Goal: Communication & Community: Ask a question

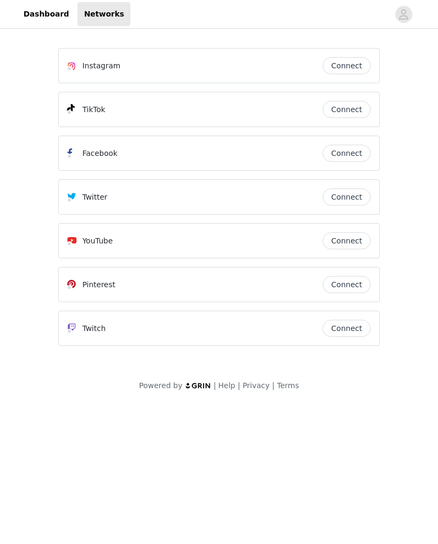
click at [41, 3] on link "Dashboard" at bounding box center [46, 14] width 58 height 24
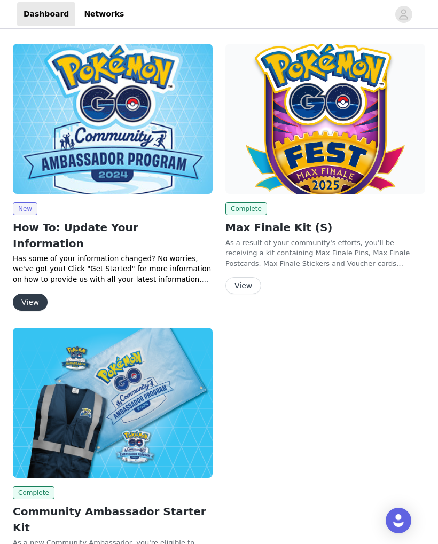
click at [30, 294] on button "View" at bounding box center [30, 302] width 35 height 17
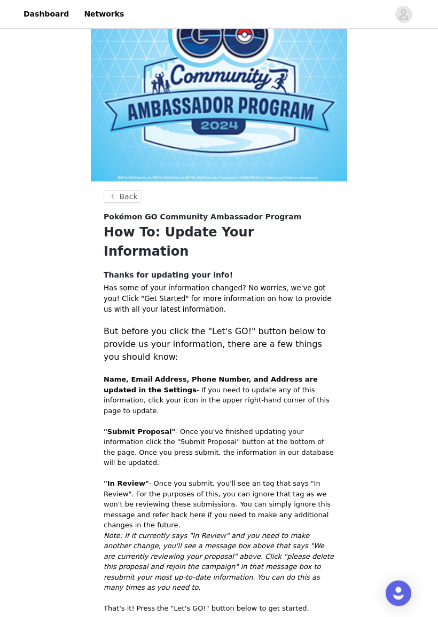
scroll to position [117, 0]
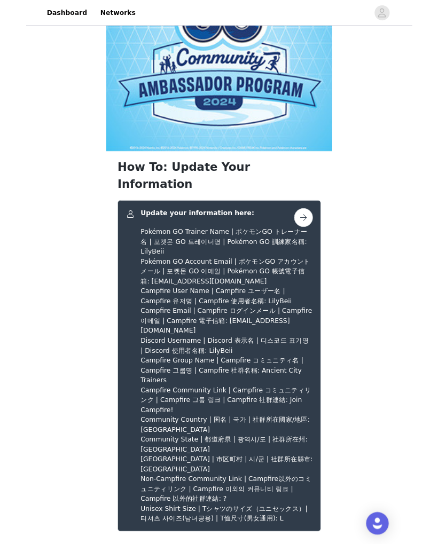
scroll to position [165, 0]
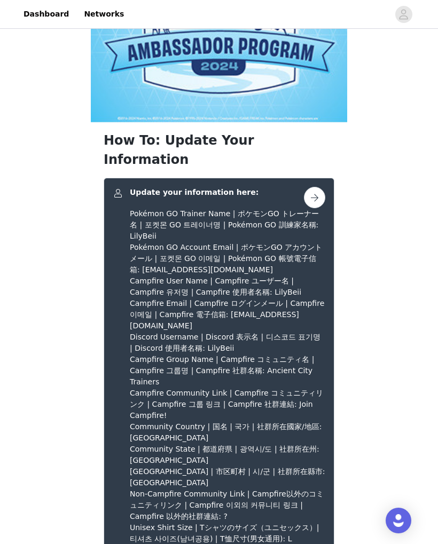
click at [312, 187] on button "button" at bounding box center [314, 197] width 21 height 21
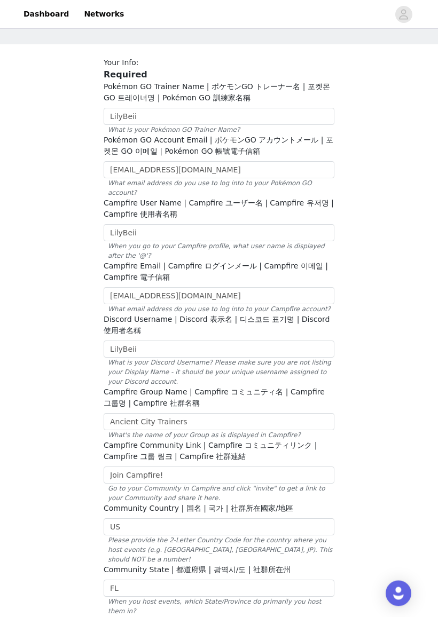
scroll to position [70, 0]
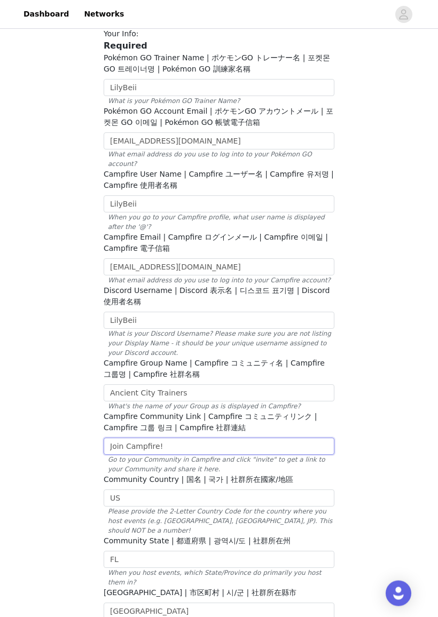
click at [175, 438] on input "Join Campfire!" at bounding box center [219, 446] width 231 height 17
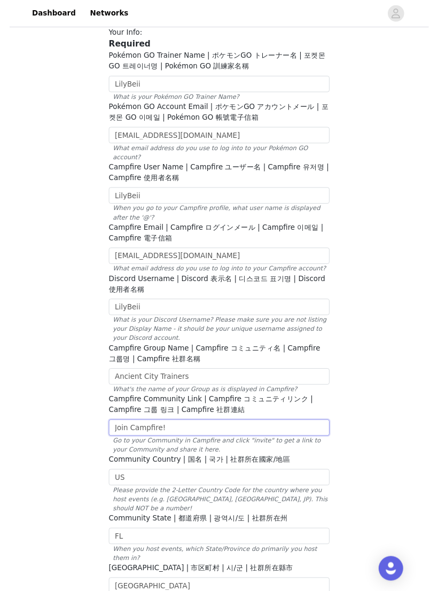
scroll to position [135, 0]
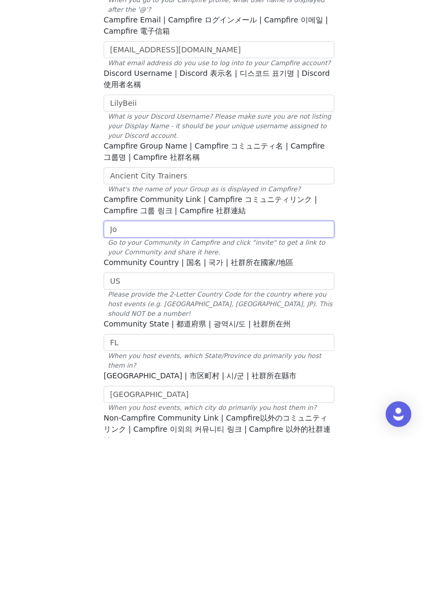
type input "J"
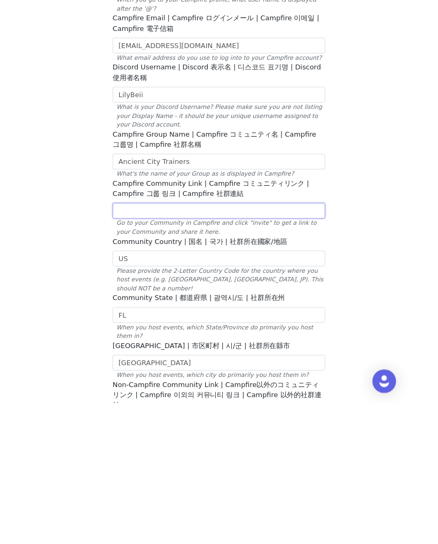
scroll to position [318, 0]
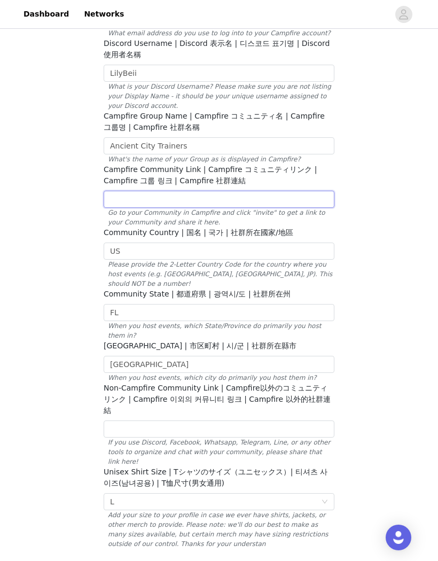
click at [129, 191] on input "text" at bounding box center [219, 199] width 231 height 17
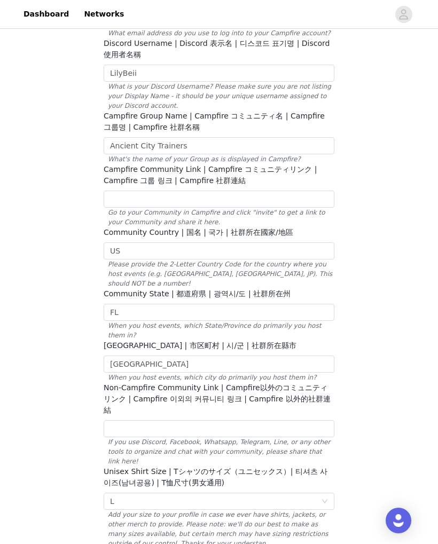
scroll to position [319, 0]
click at [137, 191] on input "text" at bounding box center [219, 198] width 231 height 17
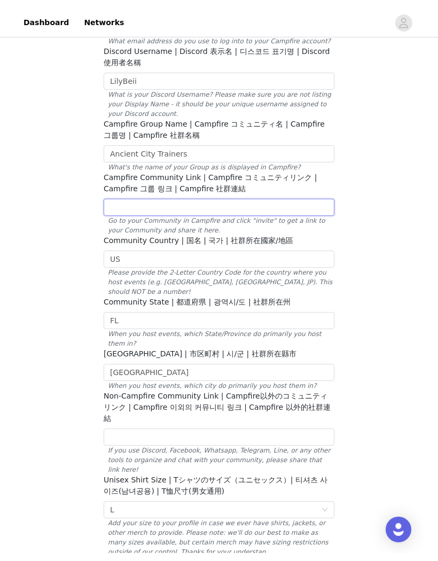
scroll to position [318, 0]
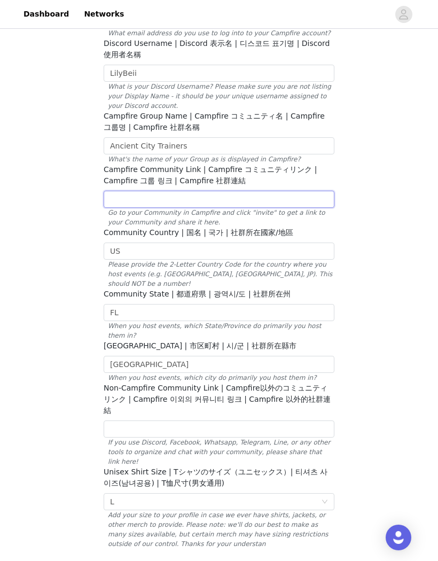
paste input "Join Campfire!"
type input "Join Campfire!"
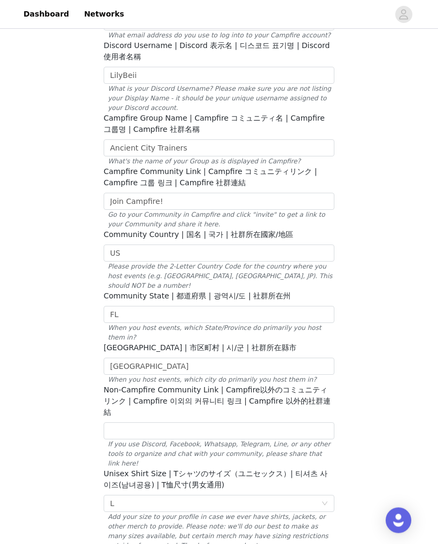
scroll to position [308, 0]
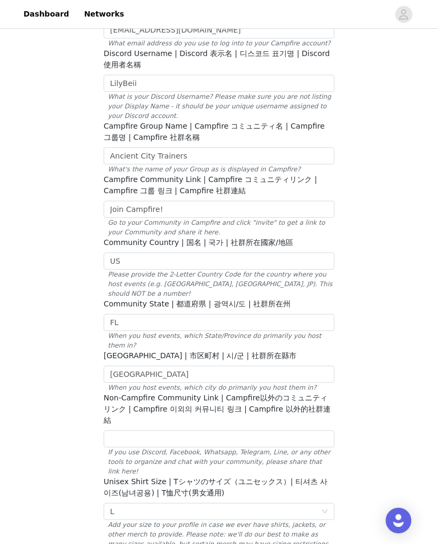
click at [401, 513] on div "Open Intercom Messenger" at bounding box center [399, 521] width 26 height 26
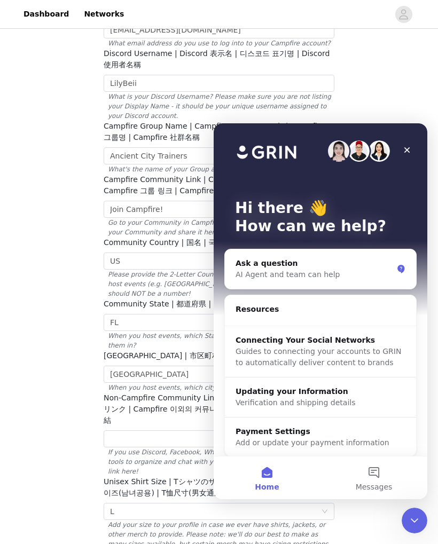
scroll to position [0, 0]
click at [398, 517] on div "STEP 1 OF 1 Update your information here: Your Info: Required Pokémon GO Traine…" at bounding box center [219, 157] width 438 height 869
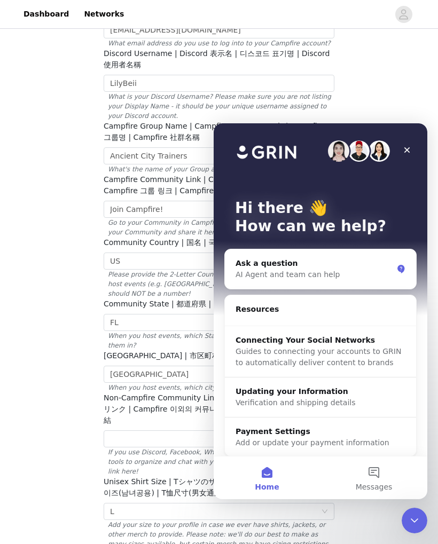
click at [406, 148] on icon "Close" at bounding box center [407, 150] width 9 height 9
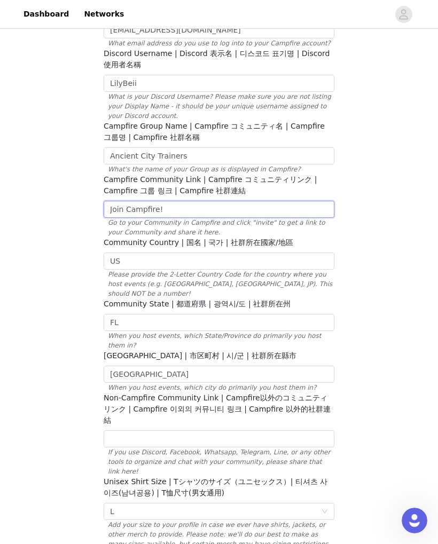
click at [191, 201] on input "Join Campfire!" at bounding box center [219, 209] width 231 height 17
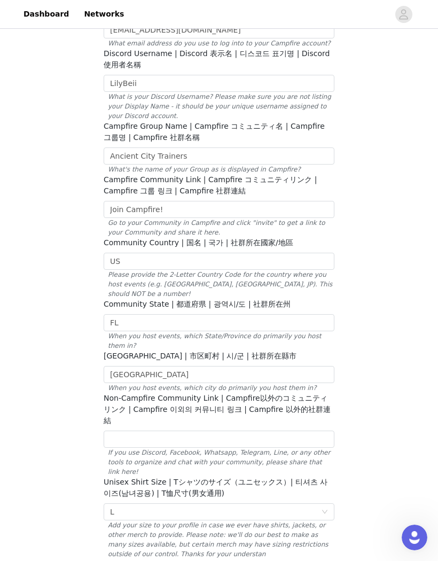
click at [384, 273] on div "STEP 1 OF 1 Update your information here: Your Info: Required Pokémon GO Traine…" at bounding box center [219, 157] width 438 height 869
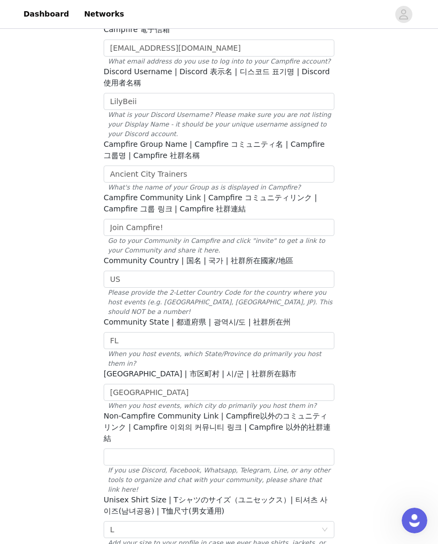
scroll to position [392, 0]
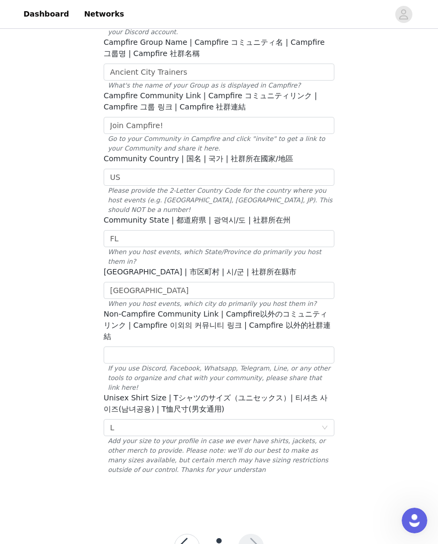
click at [186, 534] on button "button" at bounding box center [187, 547] width 26 height 26
click at [192, 534] on button "button" at bounding box center [187, 547] width 26 height 26
click at [188, 534] on button "button" at bounding box center [187, 547] width 26 height 26
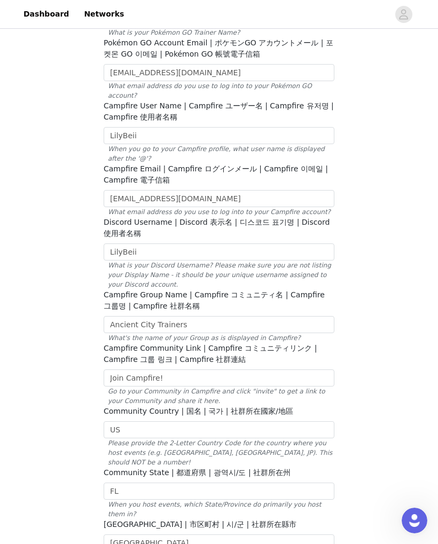
scroll to position [0, 0]
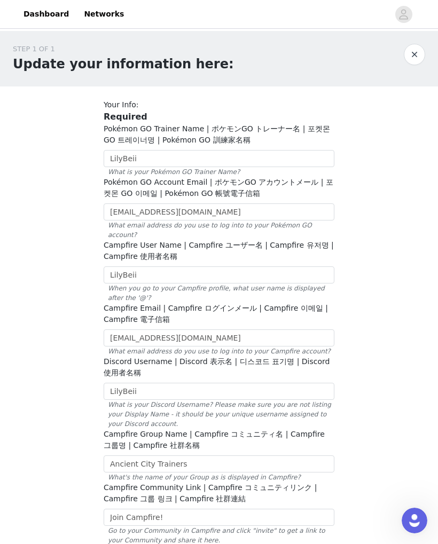
click at [417, 50] on button "button" at bounding box center [414, 54] width 21 height 21
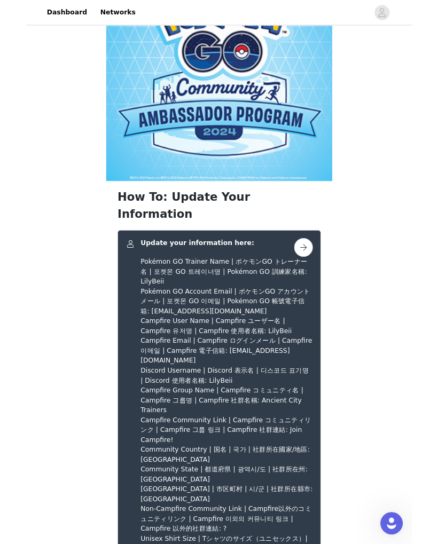
scroll to position [190, 0]
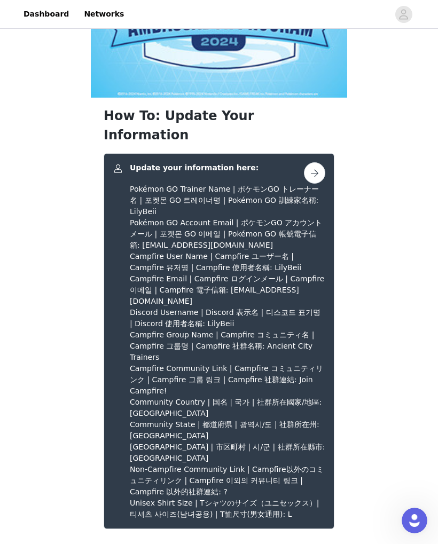
click at [314, 162] on button "button" at bounding box center [314, 172] width 21 height 21
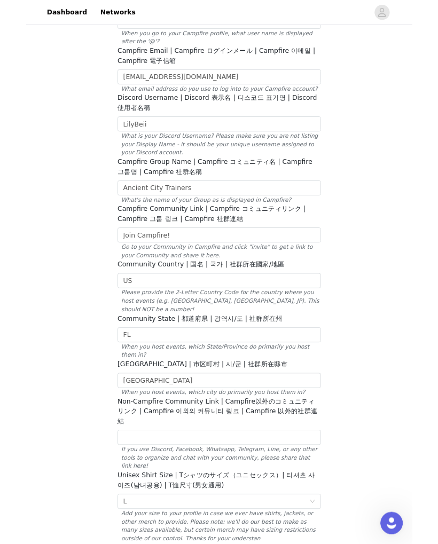
scroll to position [392, 0]
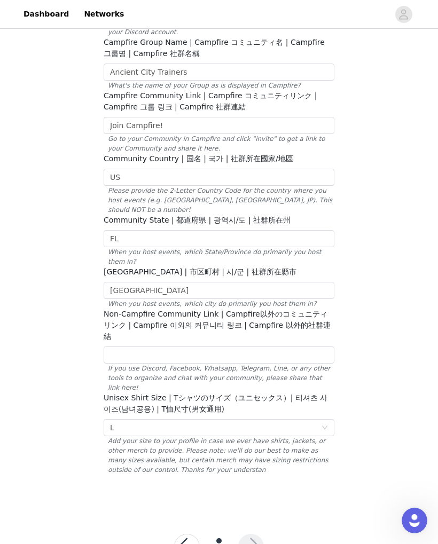
click at [181, 534] on button "button" at bounding box center [187, 547] width 26 height 26
click at [404, 17] on icon "avatar" at bounding box center [403, 14] width 10 height 17
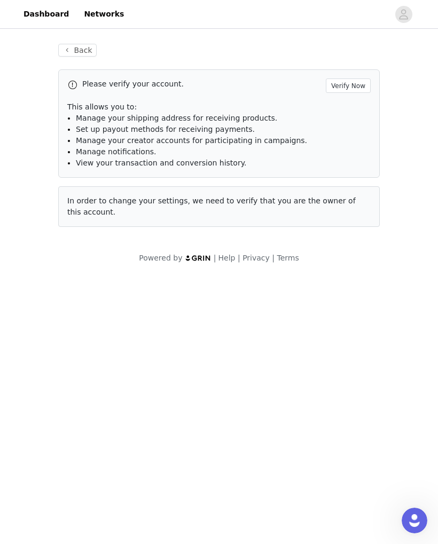
click at [359, 80] on button "Verify Now" at bounding box center [348, 85] width 45 height 14
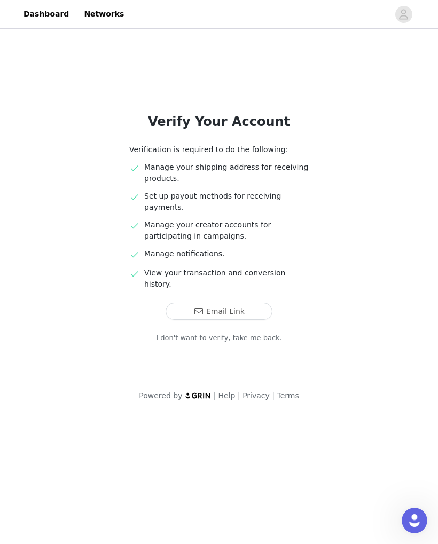
click at [233, 303] on button "Email Link" at bounding box center [219, 311] width 107 height 17
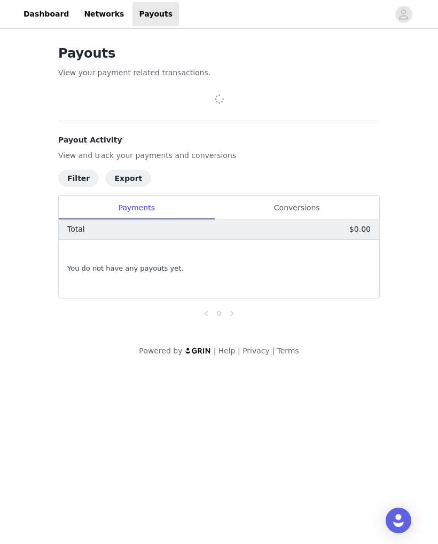
click at [38, 12] on link "Dashboard" at bounding box center [46, 14] width 58 height 24
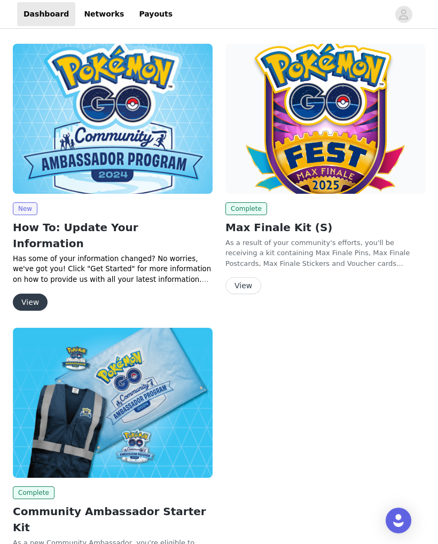
scroll to position [70, 0]
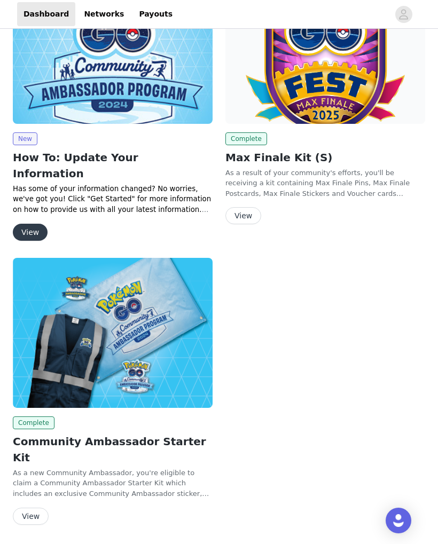
click at [395, 521] on img "Open Intercom Messenger" at bounding box center [398, 520] width 13 height 13
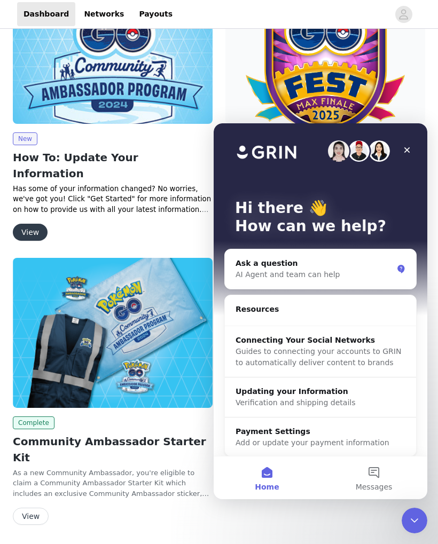
scroll to position [0, 0]
click at [319, 394] on div "Updating your Information" at bounding box center [320, 391] width 170 height 11
click at [282, 263] on div "Ask a question" at bounding box center [313, 263] width 157 height 11
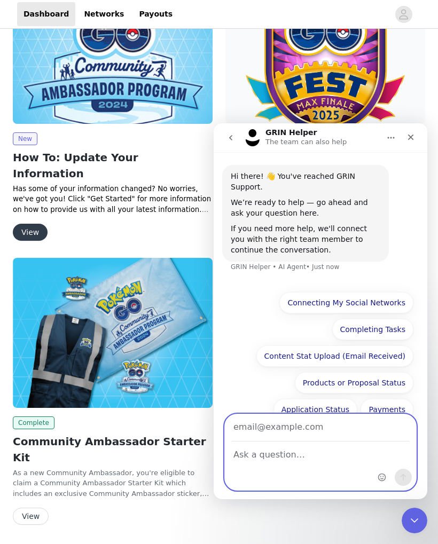
click at [249, 427] on input "Your email" at bounding box center [320, 427] width 178 height 27
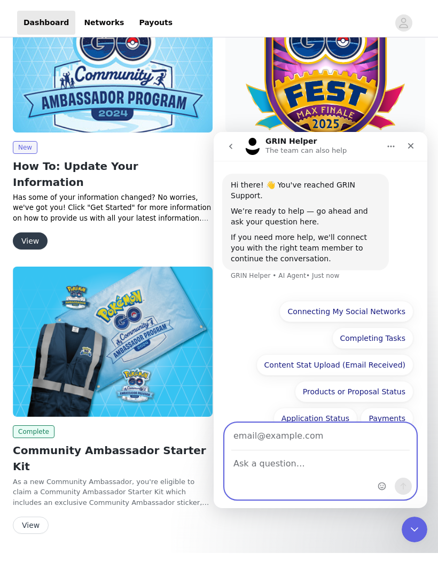
scroll to position [53, 0]
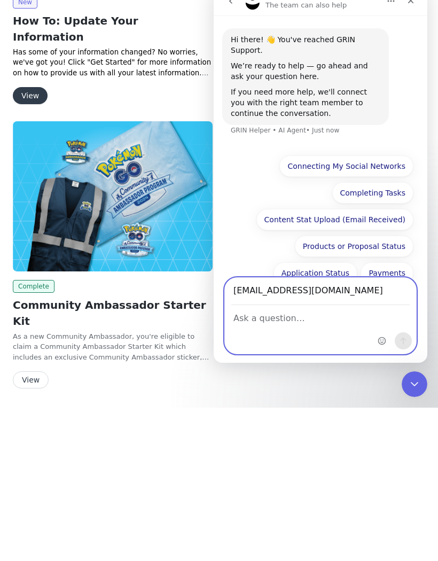
type input "[EMAIL_ADDRESS][DOMAIN_NAME]"
click at [255, 319] on textarea "Ask a question…" at bounding box center [320, 318] width 191 height 26
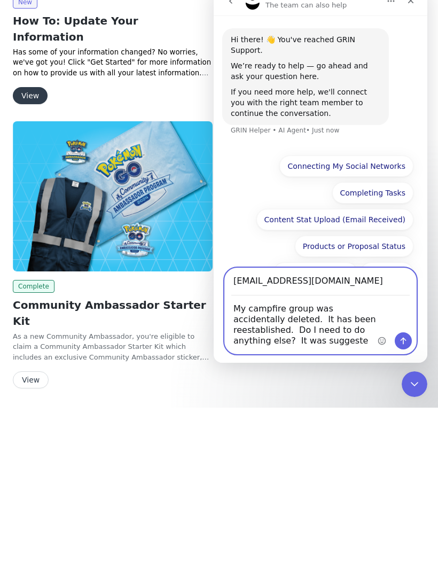
scroll to position [0, 0]
type textarea "My campfire group was accidentally deleted. It has been reestablished. Do I nee…"
click at [409, 337] on button "Send a message…" at bounding box center [403, 340] width 17 height 17
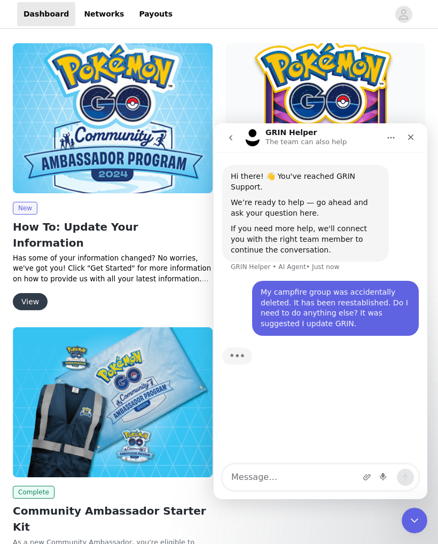
scroll to position [70, 0]
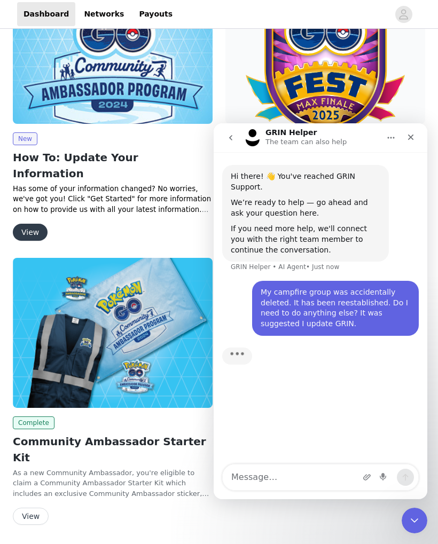
click at [145, 347] on img at bounding box center [113, 333] width 200 height 150
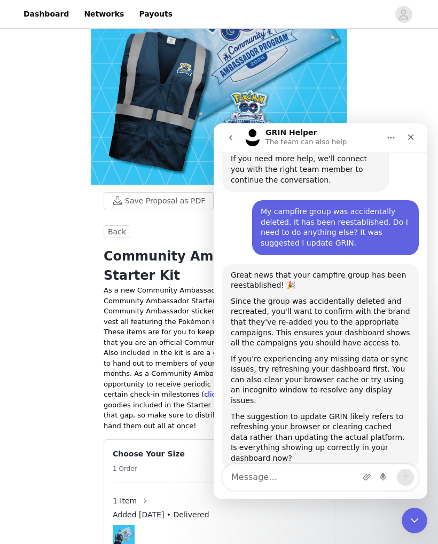
scroll to position [69, 0]
click at [38, 252] on div "Save Proposal as PDF Back Complete Community Ambassador Starter Kit As a new Co…" at bounding box center [219, 252] width 438 height 649
click at [43, 8] on link "Dashboard" at bounding box center [46, 14] width 58 height 24
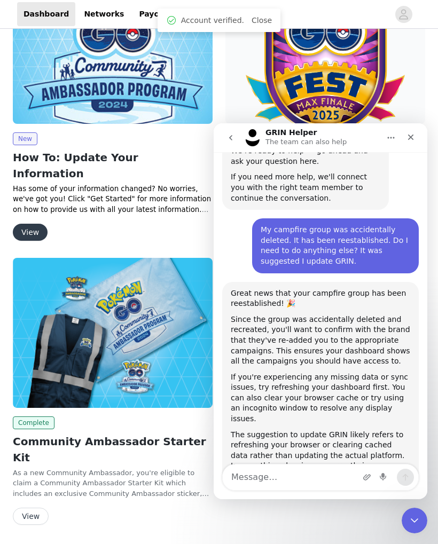
scroll to position [69, 0]
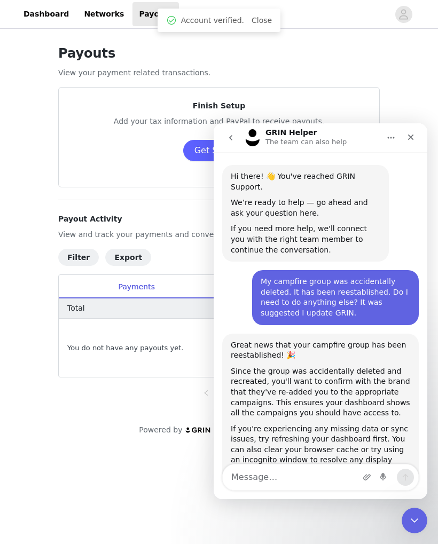
scroll to position [69, 0]
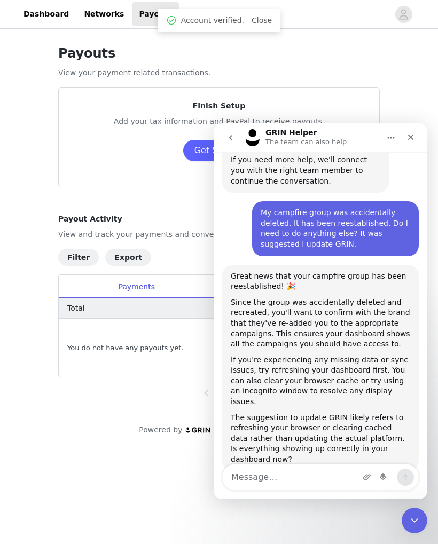
click at [40, 8] on link "Dashboard" at bounding box center [46, 14] width 58 height 24
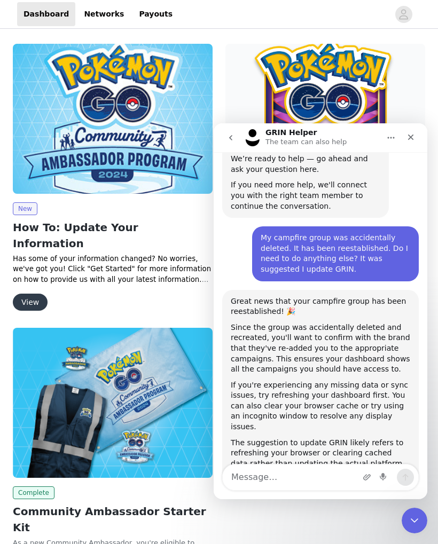
scroll to position [69, 0]
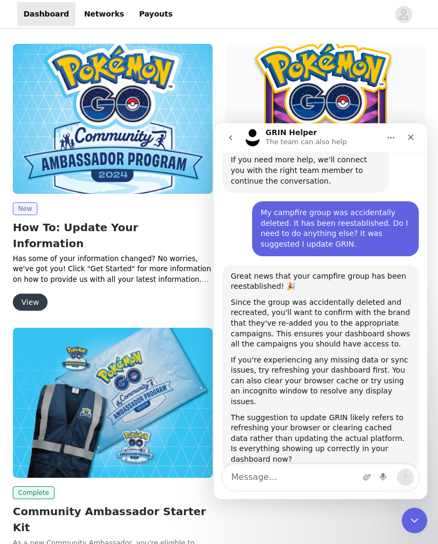
click at [109, 486] on div "Complete" at bounding box center [113, 492] width 200 height 13
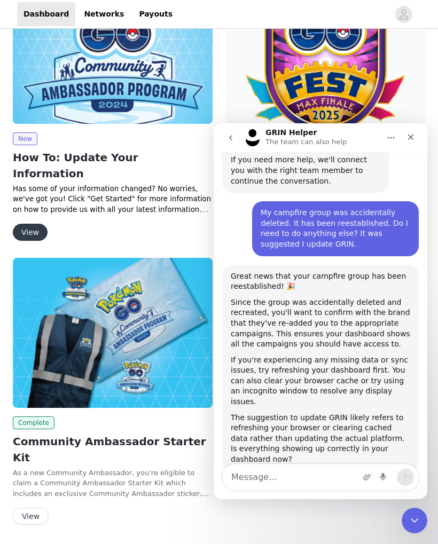
click at [410, 136] on icon "Close" at bounding box center [411, 138] width 6 height 6
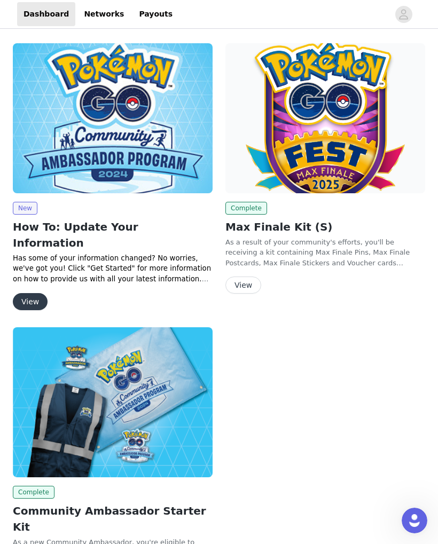
scroll to position [0, 0]
click at [410, 517] on icon "Open Intercom Messenger" at bounding box center [415, 521] width 18 height 18
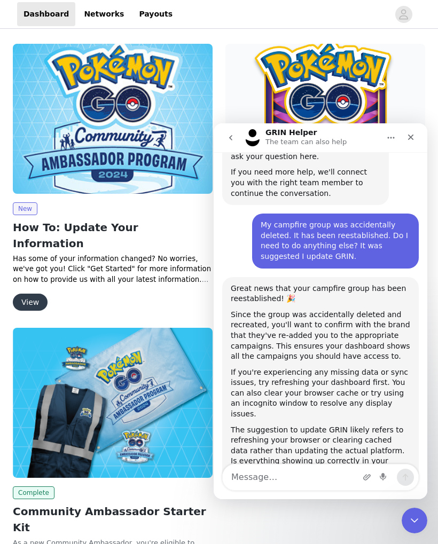
scroll to position [69, 0]
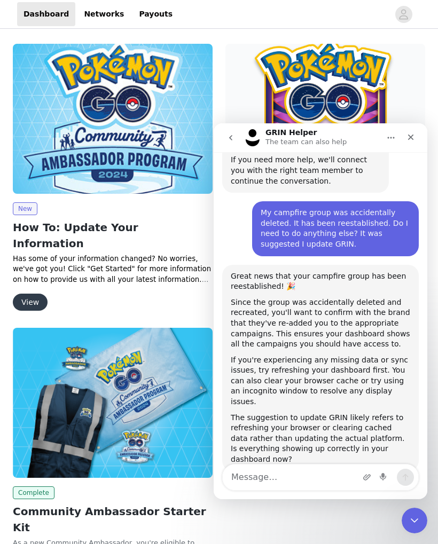
click at [265, 473] on textarea "Message…" at bounding box center [320, 478] width 195 height 26
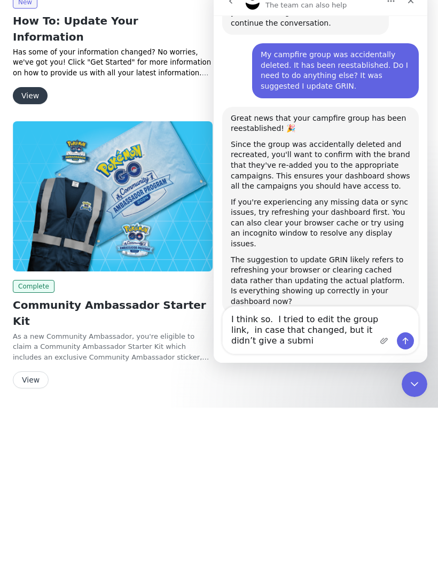
scroll to position [90, 0]
type textarea "I think so. I tried to edit the group link, in case that changed, but it didn’t…"
click at [409, 340] on icon "Send a message…" at bounding box center [405, 340] width 9 height 9
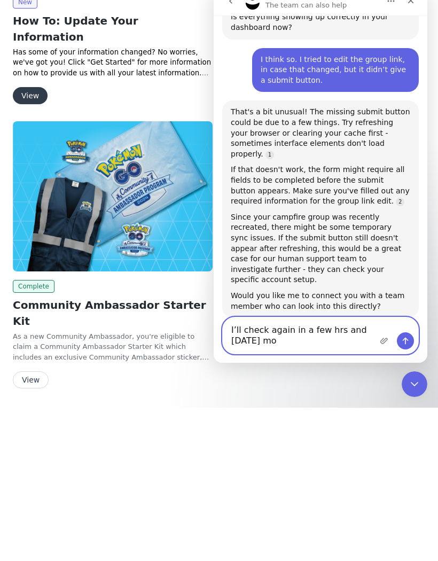
scroll to position [359, 0]
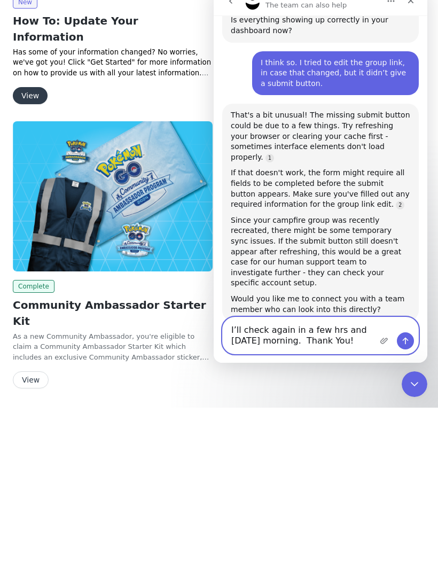
type textarea "I’ll check again in a few hrs and tomorrow morning. Thank You!"
click at [406, 336] on icon "Send a message…" at bounding box center [405, 340] width 9 height 9
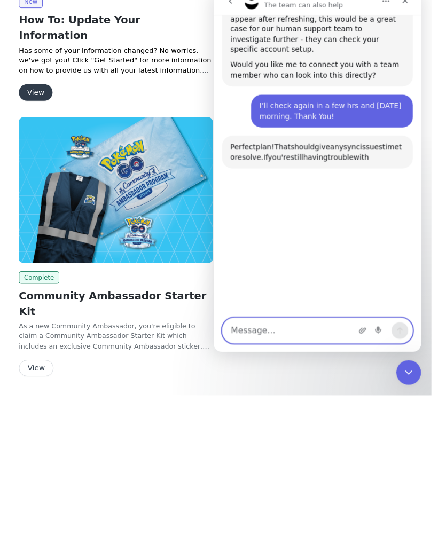
scroll to position [622, 0]
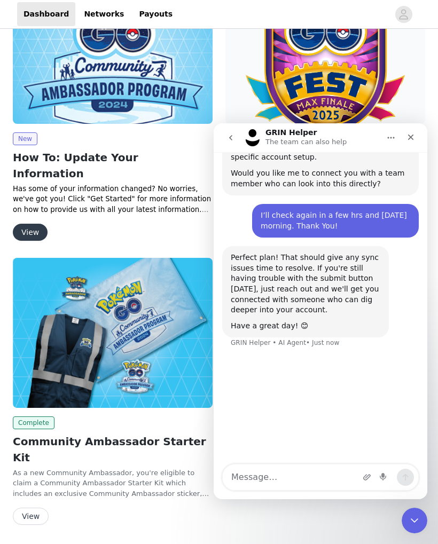
click at [418, 515] on icon "Close Intercom Messenger" at bounding box center [414, 520] width 13 height 13
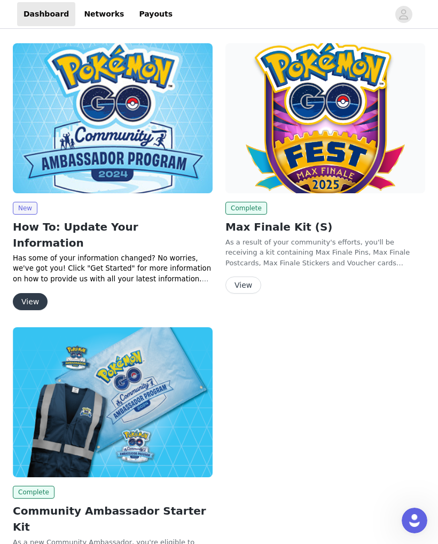
scroll to position [70, 0]
